Goal: Task Accomplishment & Management: Use online tool/utility

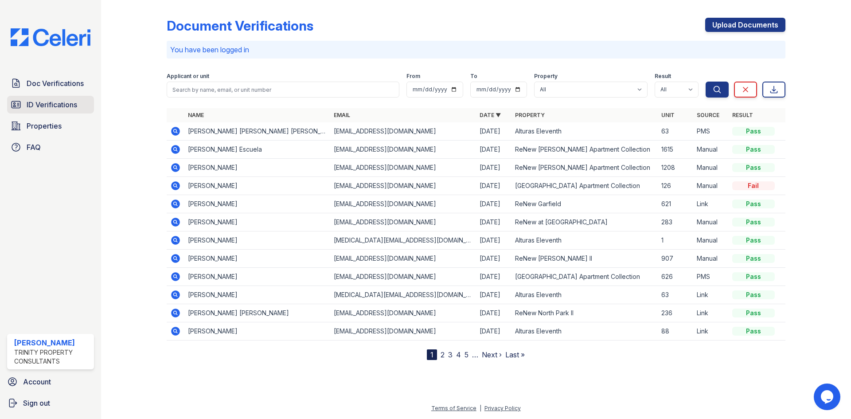
click at [62, 106] on span "ID Verifications" at bounding box center [52, 104] width 51 height 11
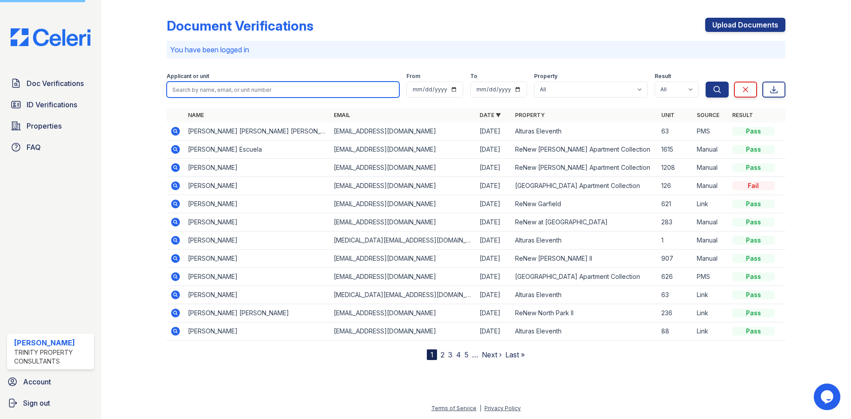
click at [224, 94] on input "search" at bounding box center [283, 90] width 233 height 16
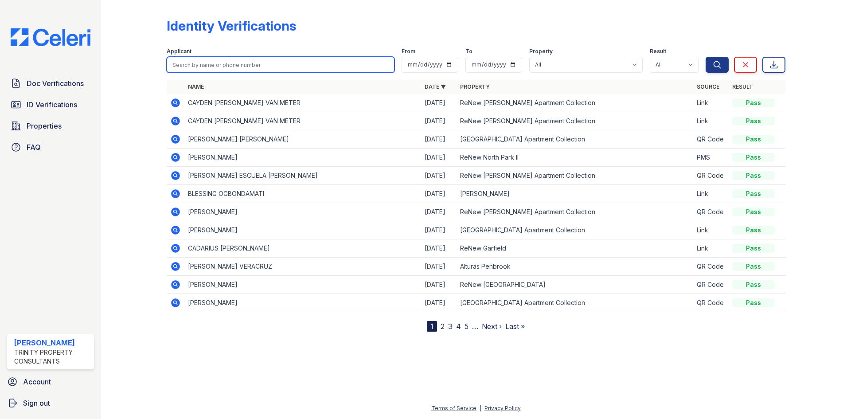
drag, startPoint x: 268, startPoint y: 71, endPoint x: 273, endPoint y: 68, distance: 5.8
click at [269, 71] on input "search" at bounding box center [281, 65] width 228 height 16
type input "Payten"
click at [705, 57] on button "Search" at bounding box center [716, 65] width 23 height 16
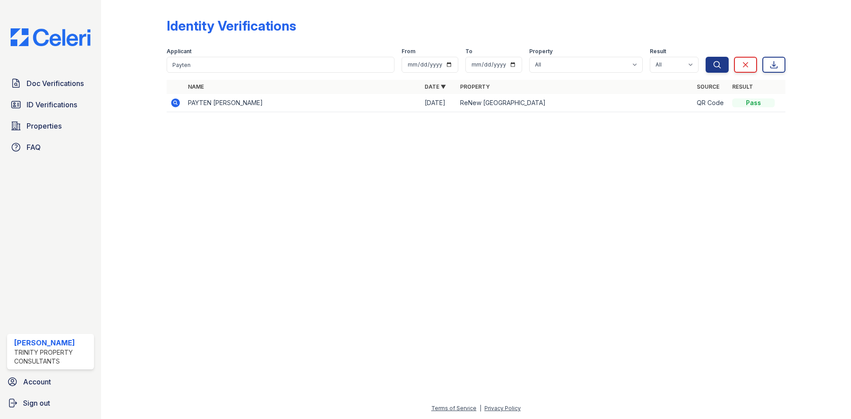
click at [255, 103] on td "PAYTEN [PERSON_NAME]" at bounding box center [302, 103] width 237 height 18
click at [174, 102] on icon at bounding box center [175, 102] width 2 height 2
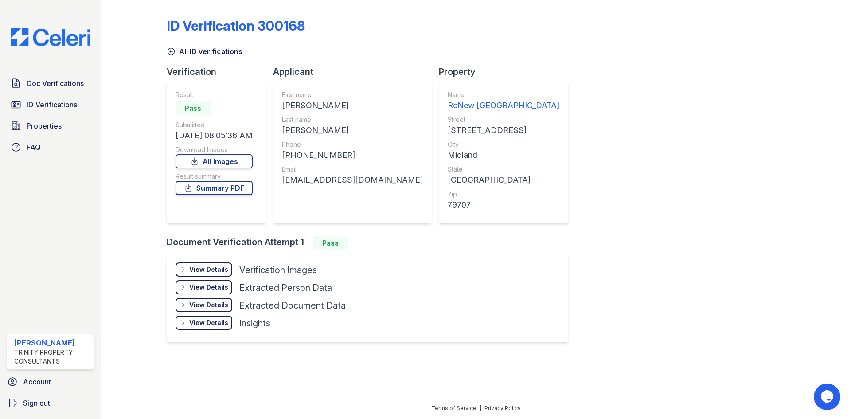
click at [230, 151] on div "Download Images" at bounding box center [213, 149] width 77 height 9
click at [231, 160] on link "All Images" at bounding box center [213, 161] width 77 height 14
click at [231, 190] on link "Summary PDF" at bounding box center [213, 188] width 77 height 14
